Goal: Task Accomplishment & Management: Manage account settings

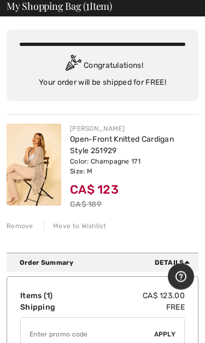
scroll to position [54, 0]
click at [22, 227] on div "Remove" at bounding box center [20, 226] width 27 height 10
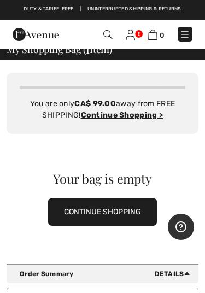
scroll to position [0, 0]
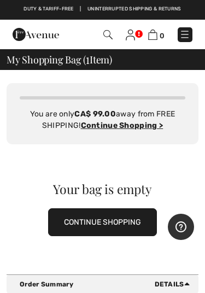
click at [88, 219] on button "CONTINUE SHOPPING" at bounding box center [102, 222] width 109 height 28
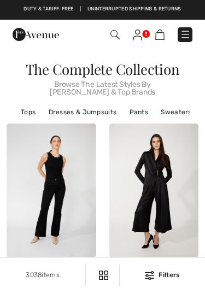
checkbox input "true"
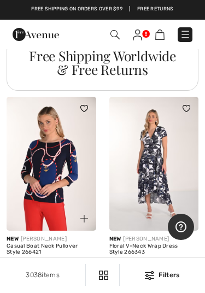
scroll to position [2346, 0]
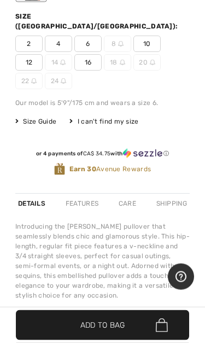
scroll to position [439, 0]
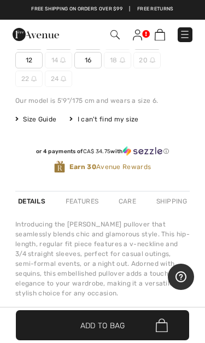
click at [112, 293] on span "Add to Bag" at bounding box center [102, 325] width 45 height 11
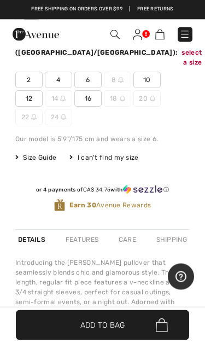
scroll to position [375, 0]
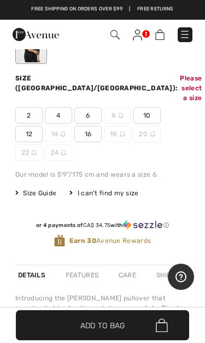
click at [149, 107] on span "10" at bounding box center [147, 115] width 27 height 16
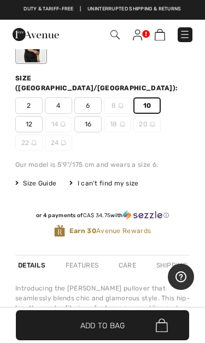
click at [109, 293] on span "Add to Bag" at bounding box center [102, 325] width 45 height 11
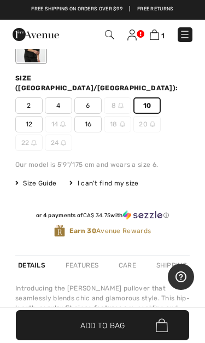
click at [135, 34] on img at bounding box center [131, 35] width 9 height 11
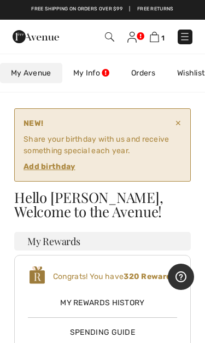
click at [53, 165] on ins "Add birthday" at bounding box center [50, 166] width 52 height 9
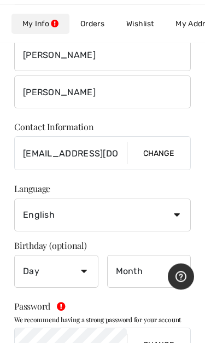
scroll to position [215, 0]
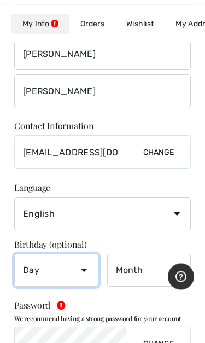
click at [84, 270] on select "Day 1 2 3 4 5 6 7 8 9 10 11 12 13 14 15 16 17 18 19 20 21 22 23 24 25 26 27 28 …" at bounding box center [56, 270] width 84 height 33
select select "6"
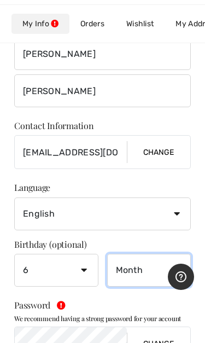
click at [139, 270] on select "Month January February March April May June July August September October Novem…" at bounding box center [149, 270] width 84 height 33
select select "12"
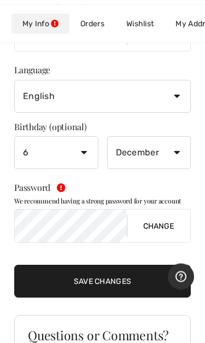
scroll to position [333, 0]
click at [74, 276] on input "Save Changes" at bounding box center [102, 281] width 177 height 33
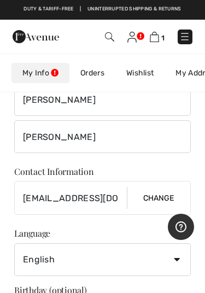
scroll to position [0, 0]
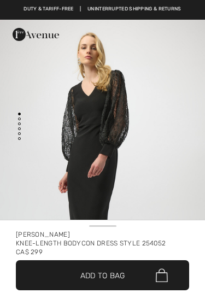
checkbox input "true"
